Goal: Task Accomplishment & Management: Manage account settings

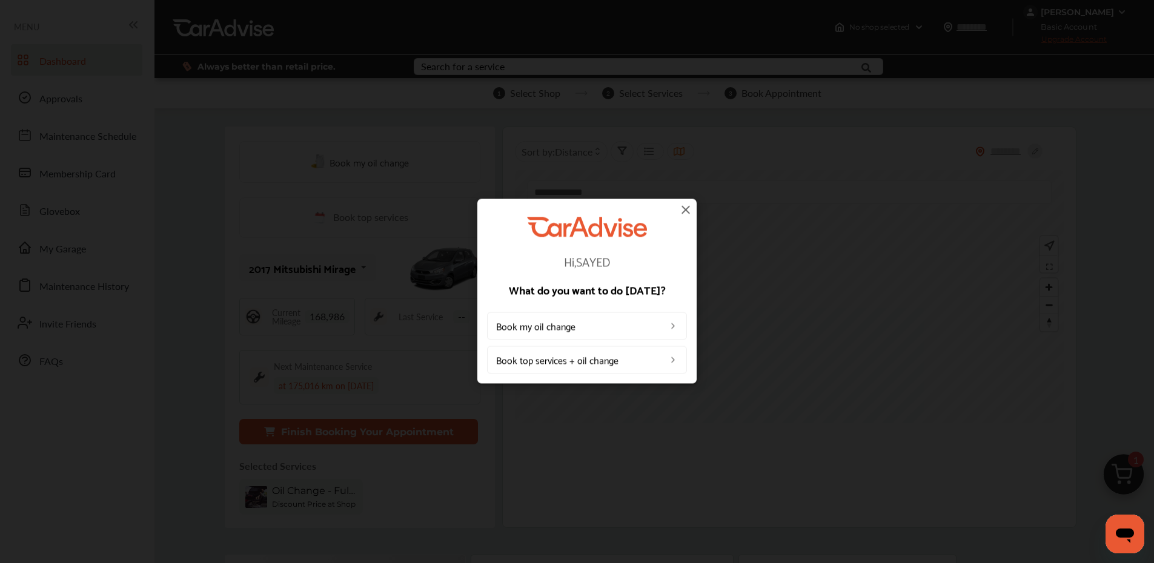
click at [684, 214] on img at bounding box center [686, 209] width 15 height 15
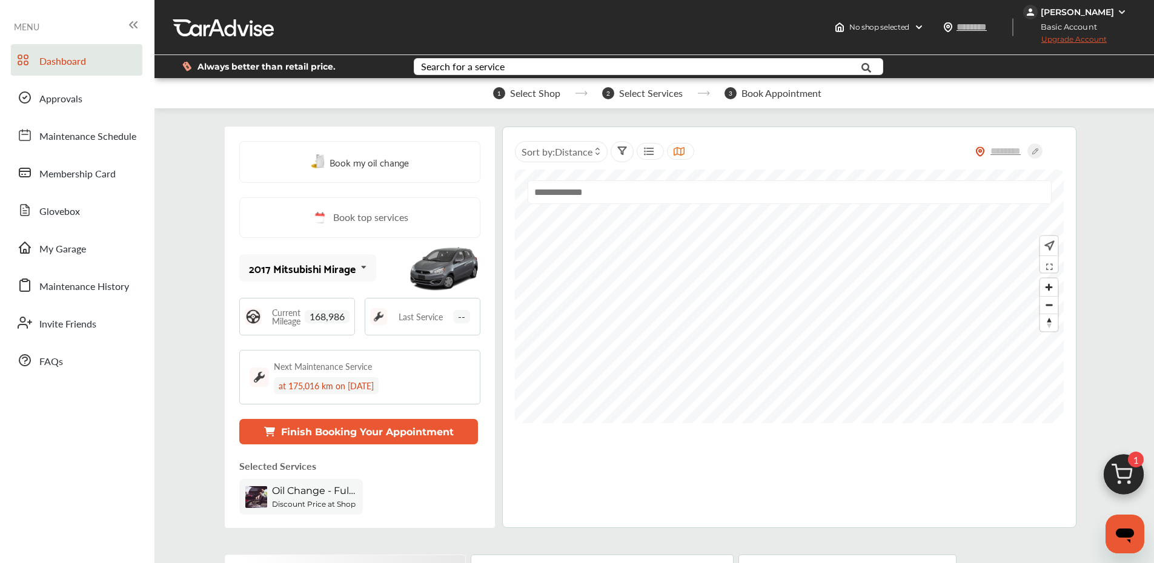
drag, startPoint x: 684, startPoint y: 208, endPoint x: 604, endPoint y: 185, distance: 83.1
click at [683, 208] on div at bounding box center [790, 197] width 527 height 33
click at [116, 262] on link "My Garage" at bounding box center [76, 248] width 131 height 32
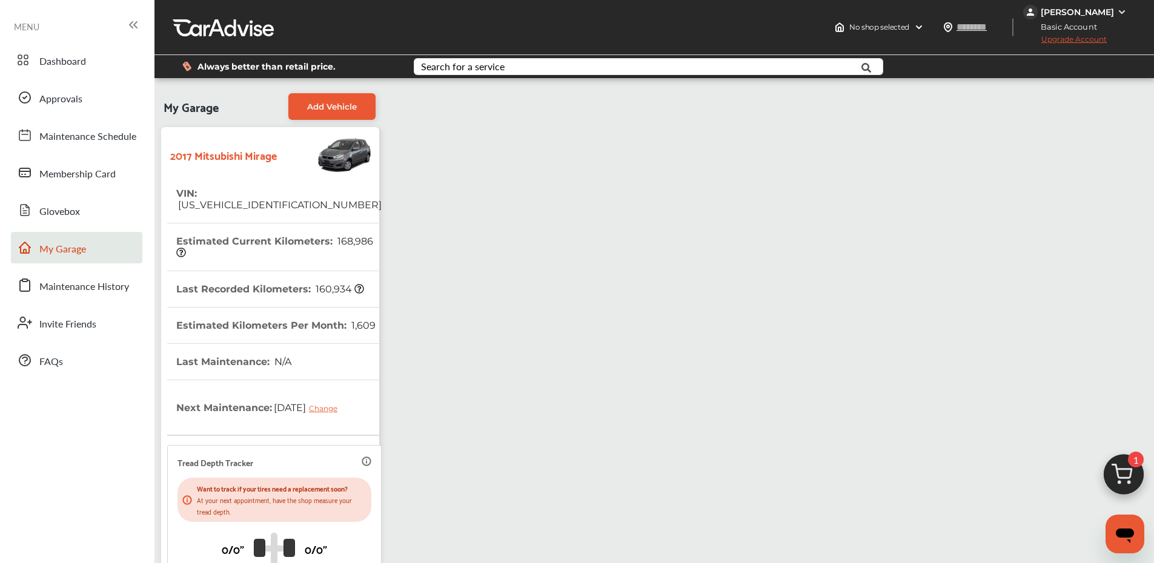
click at [1104, 10] on div "[PERSON_NAME]" at bounding box center [1077, 12] width 73 height 11
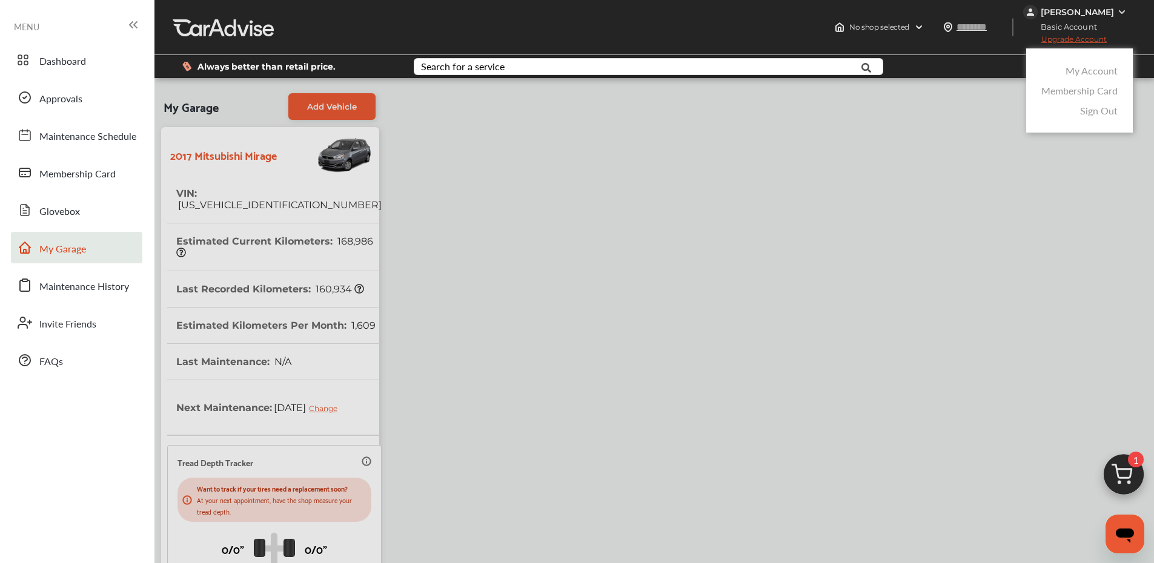
click at [1091, 72] on link "My Account" at bounding box center [1092, 71] width 52 height 14
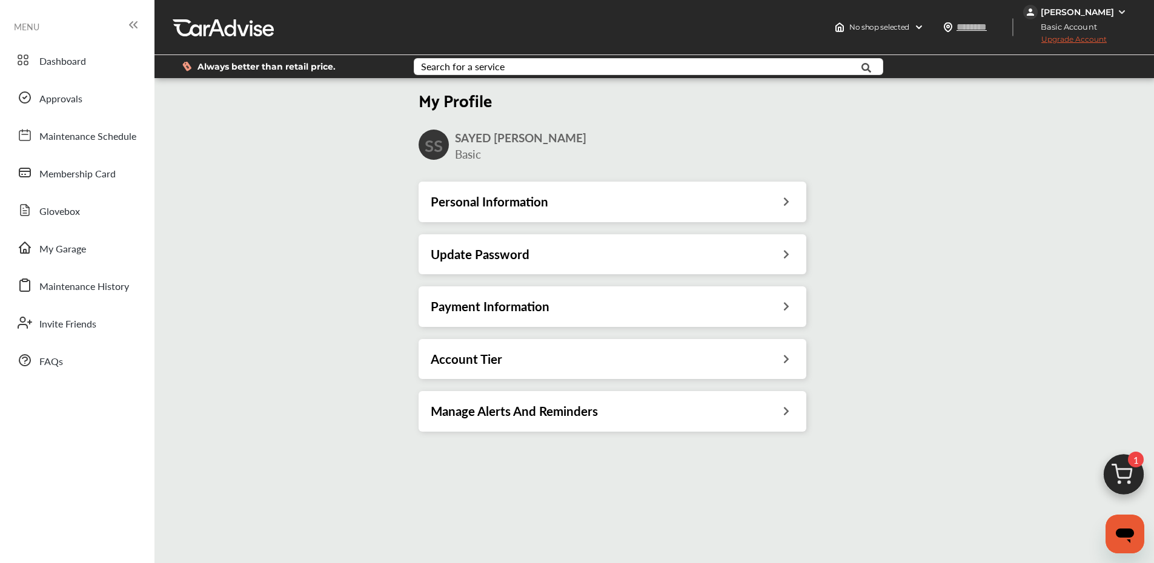
click at [619, 205] on div "Personal Information" at bounding box center [613, 202] width 364 height 16
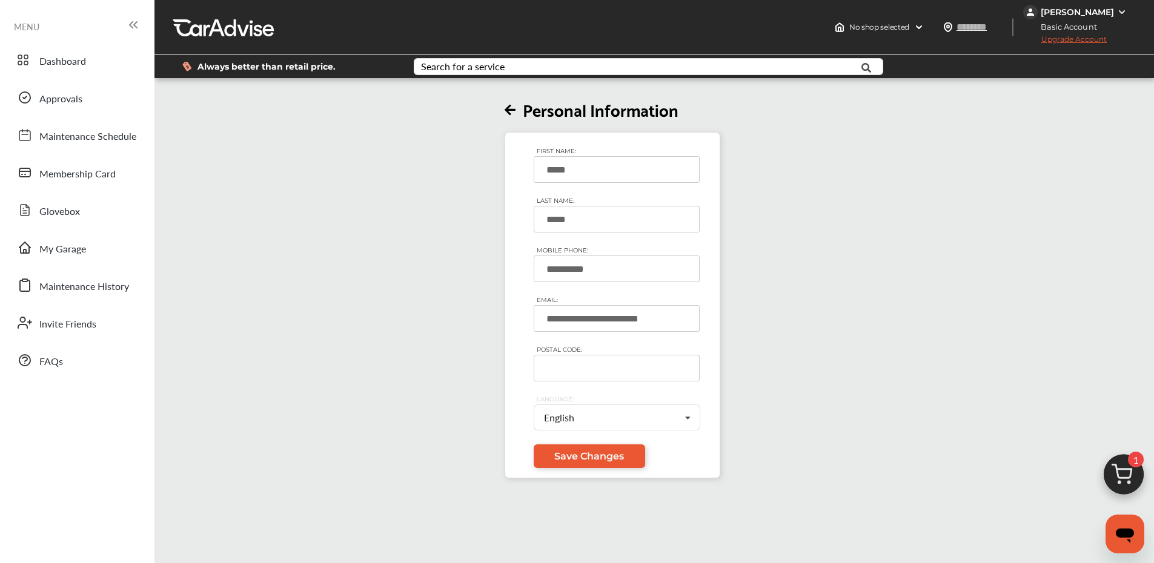
drag, startPoint x: 551, startPoint y: 270, endPoint x: 594, endPoint y: 274, distance: 42.6
click at [616, 273] on input "**********" at bounding box center [617, 269] width 166 height 27
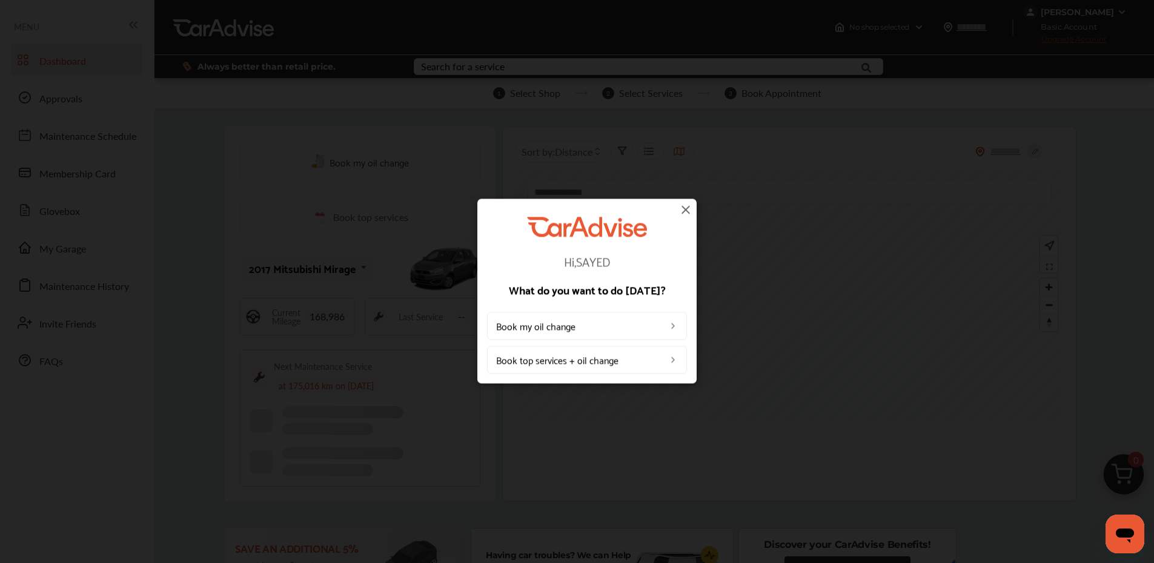
click at [688, 205] on img at bounding box center [686, 209] width 15 height 15
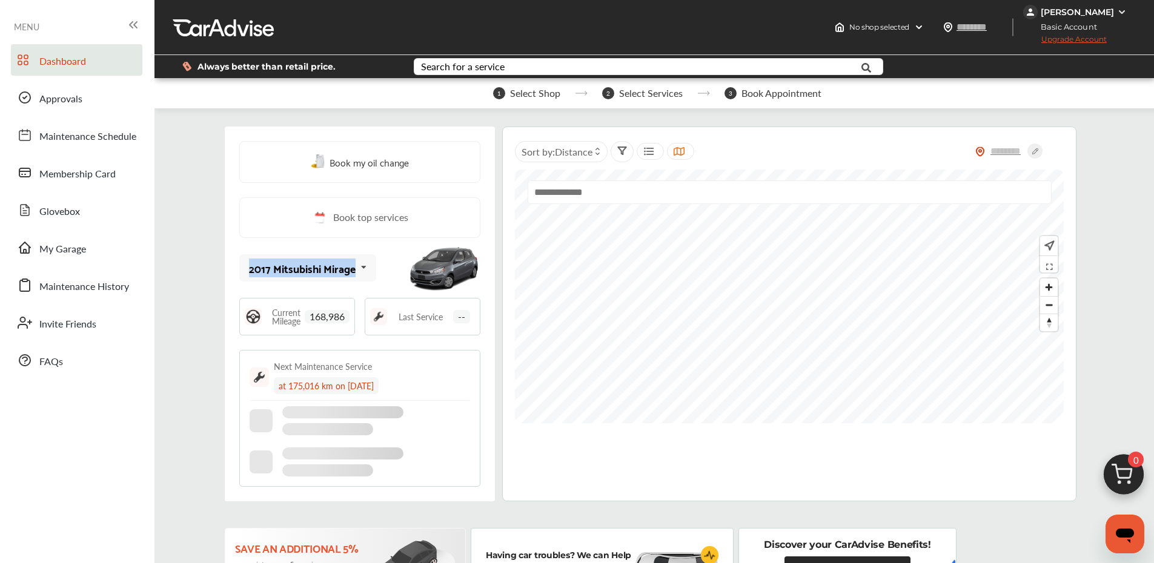
drag, startPoint x: 248, startPoint y: 268, endPoint x: 354, endPoint y: 269, distance: 106.6
click at [354, 269] on div "2017 Mitsubishi Mirage 2017 Mitsubishi Mirage" at bounding box center [307, 267] width 137 height 27
